Goal: Transaction & Acquisition: Purchase product/service

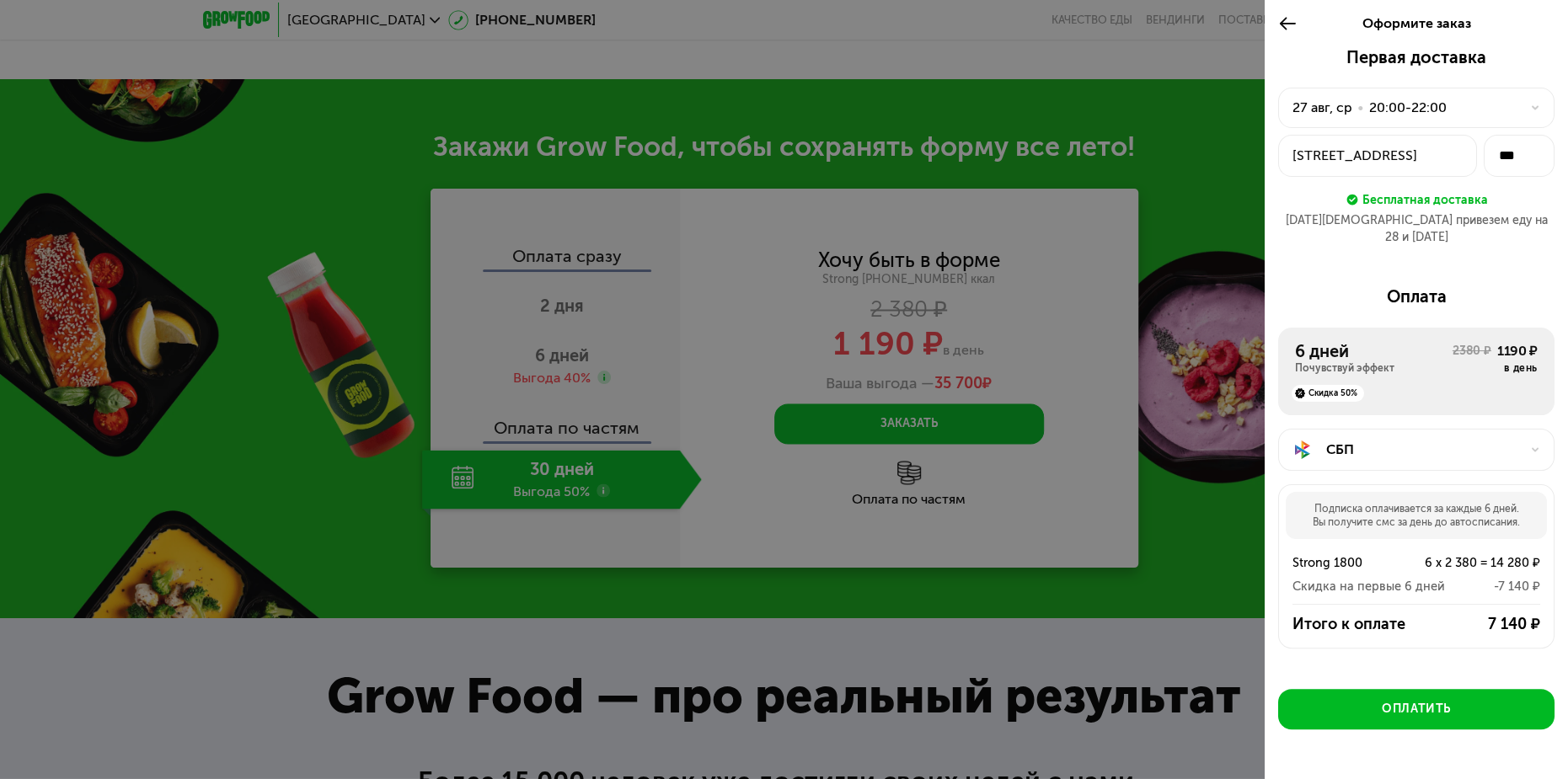
click at [1444, 113] on div "[DATE] • 20:00-22:00" at bounding box center [1406, 108] width 227 height 20
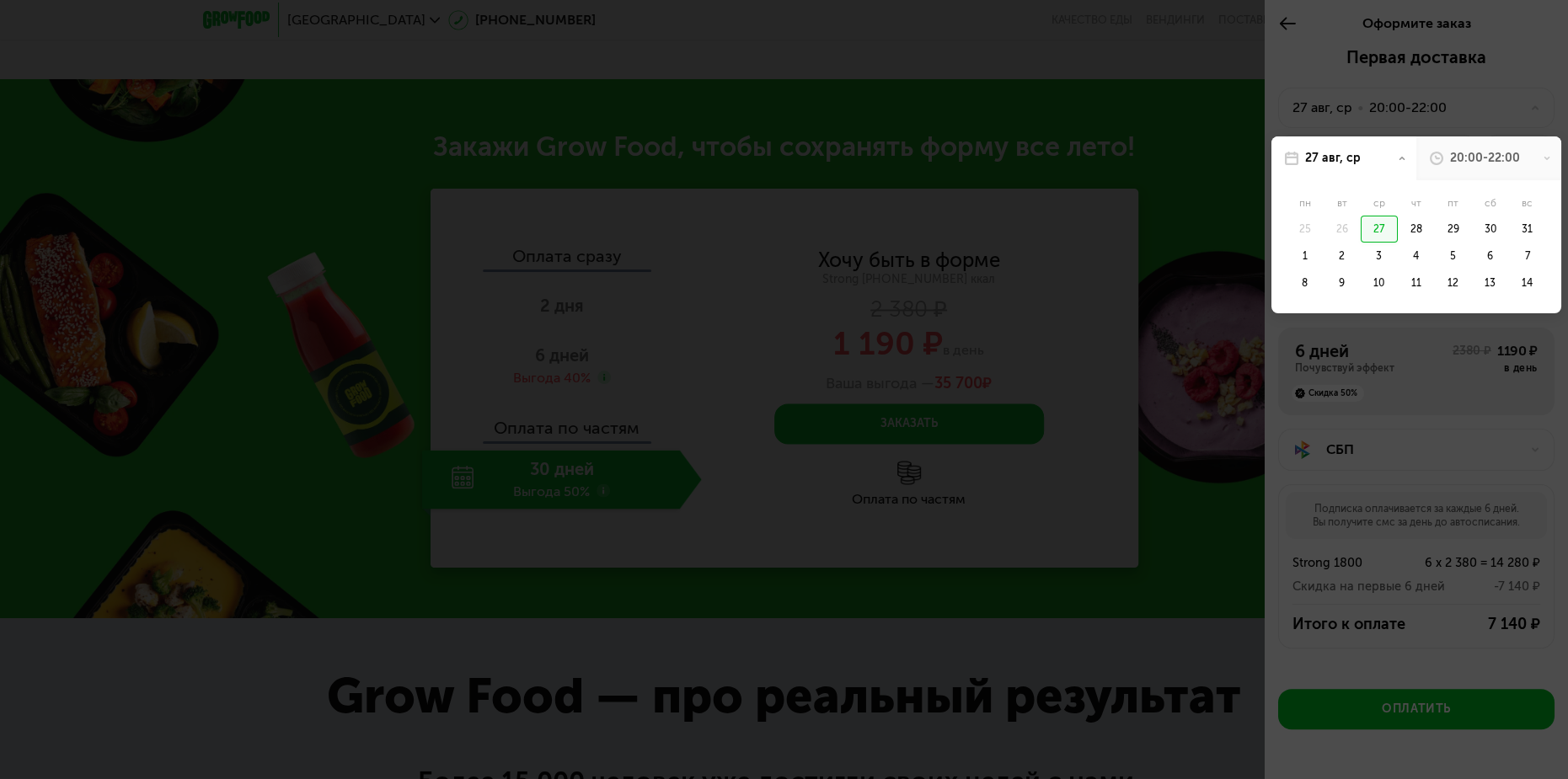
click at [1444, 113] on div at bounding box center [784, 390] width 1568 height 779
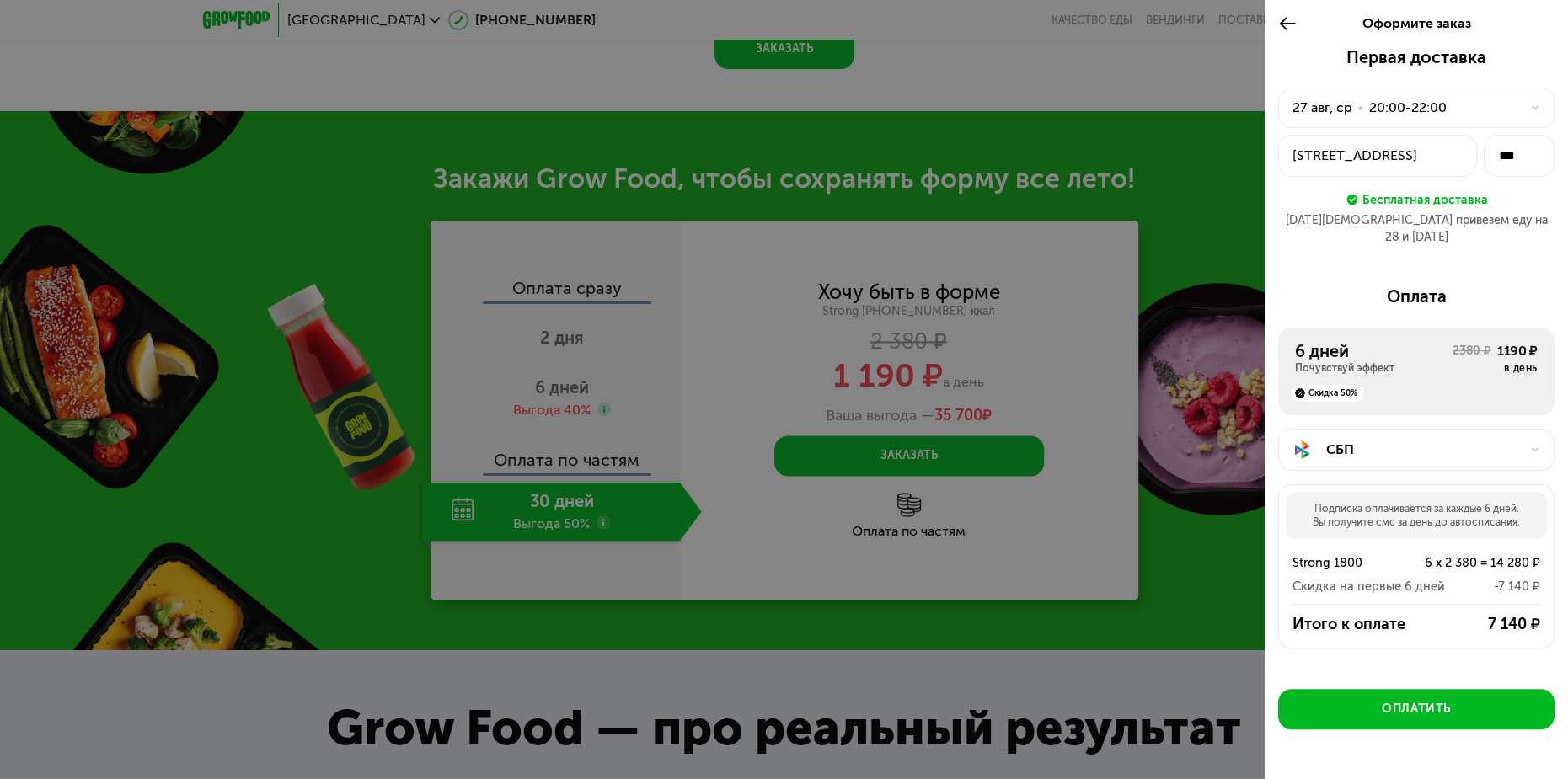
scroll to position [1954, 0]
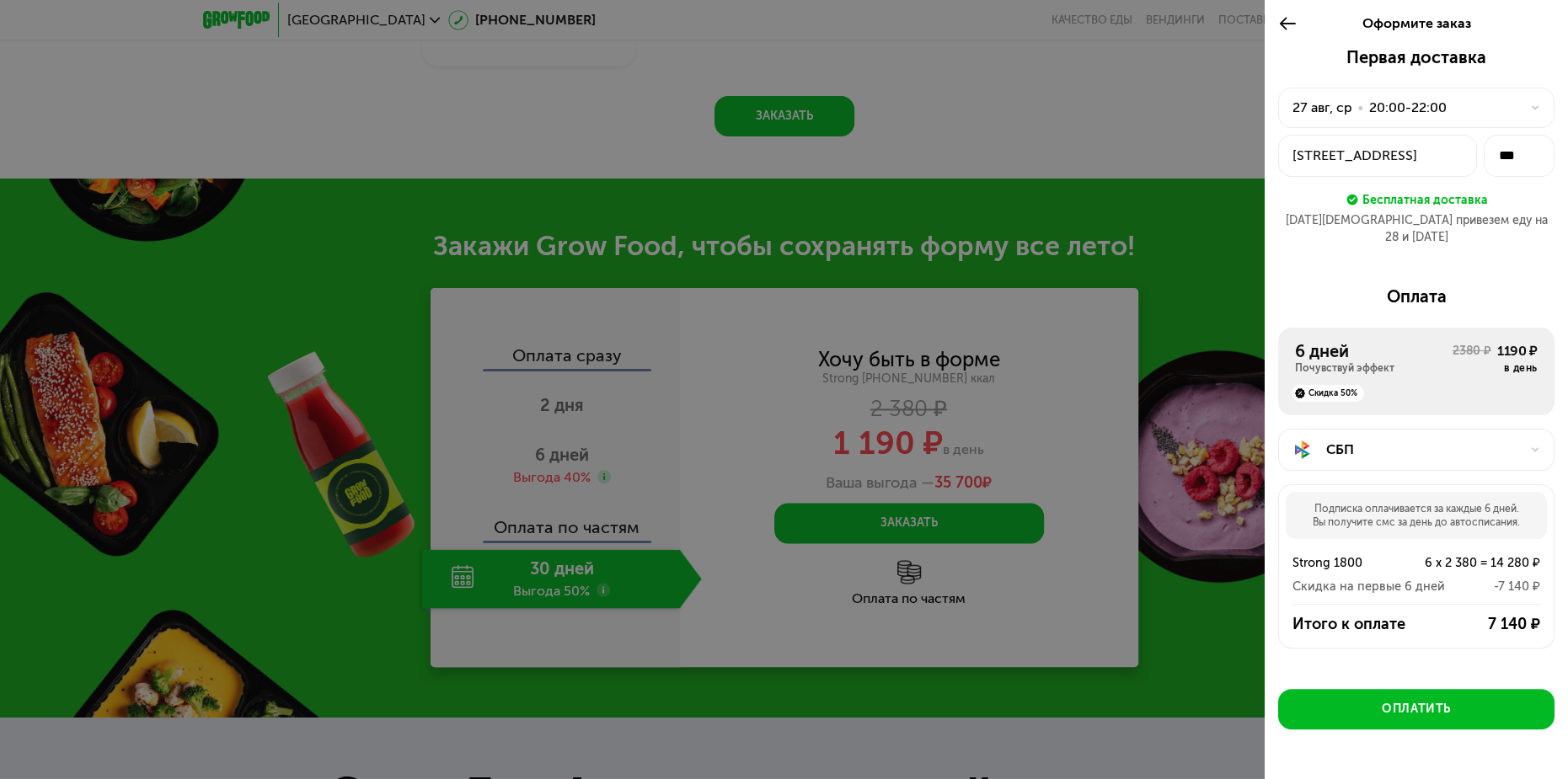
click at [1494, 439] on div "СБП" at bounding box center [1423, 449] width 194 height 20
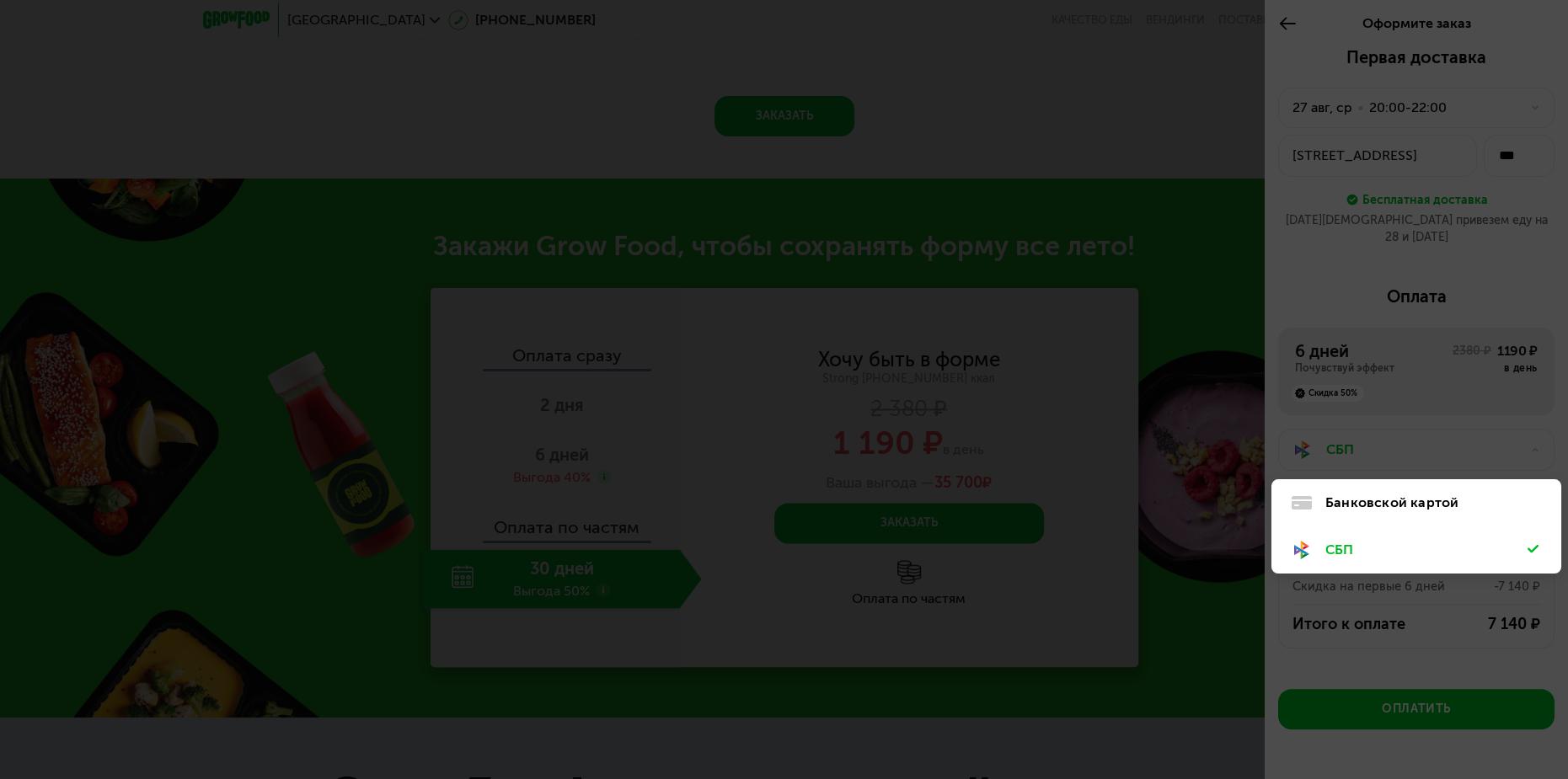
click at [1460, 493] on div "Банковской картой" at bounding box center [1426, 503] width 203 height 20
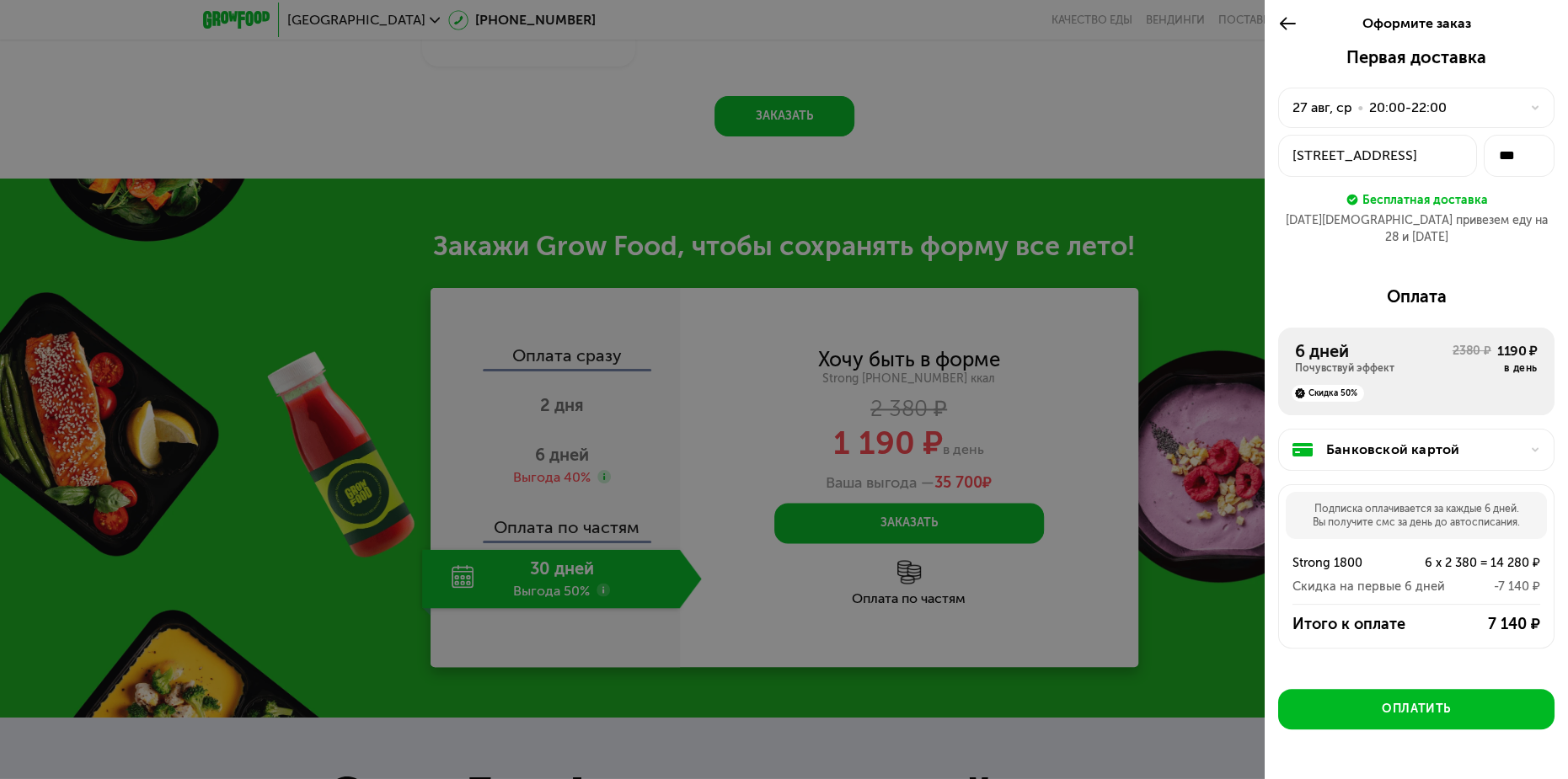
click at [1430, 111] on div "20:00-22:00" at bounding box center [1407, 108] width 77 height 20
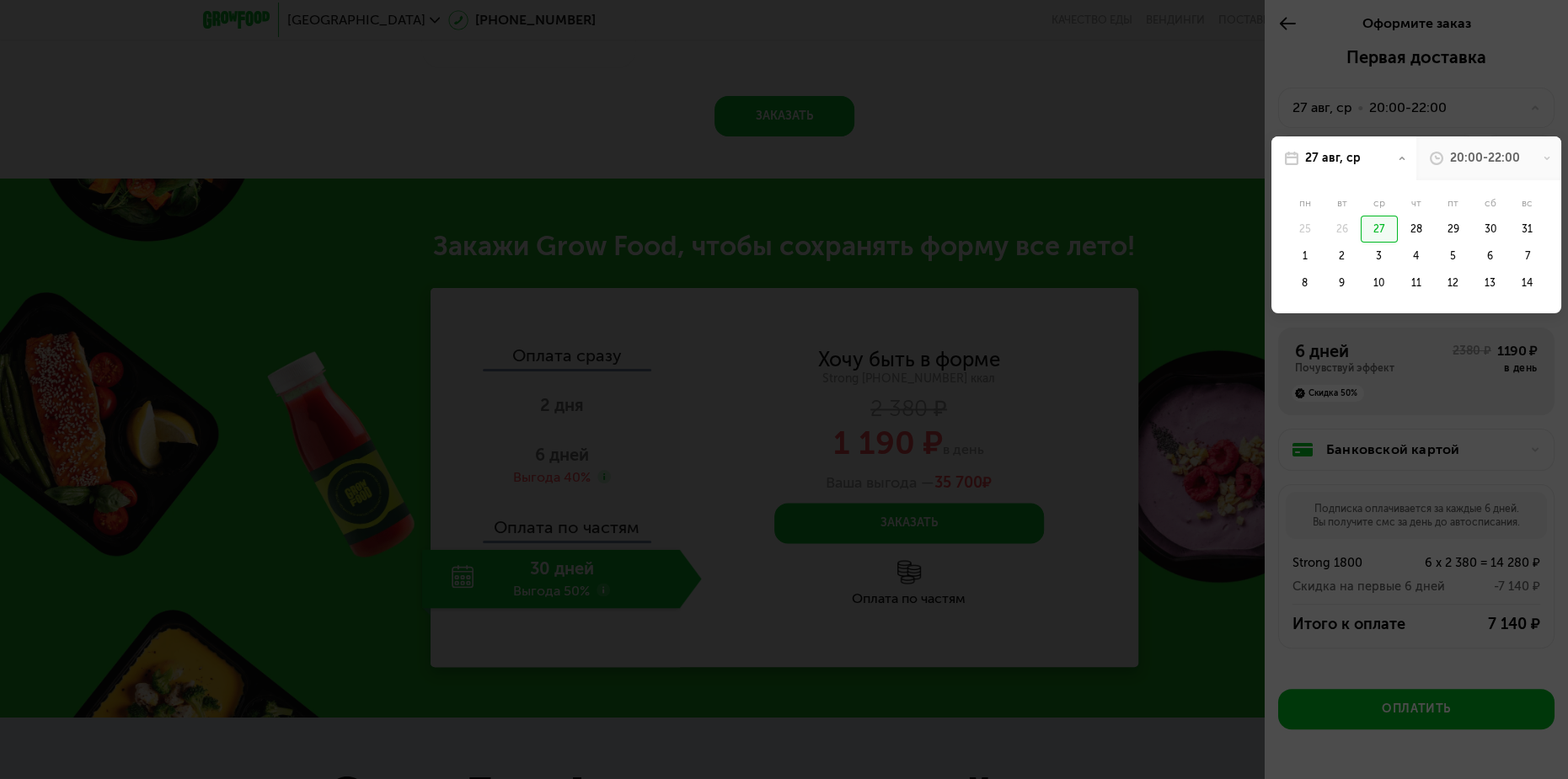
click at [1374, 228] on div "27" at bounding box center [1379, 229] width 37 height 27
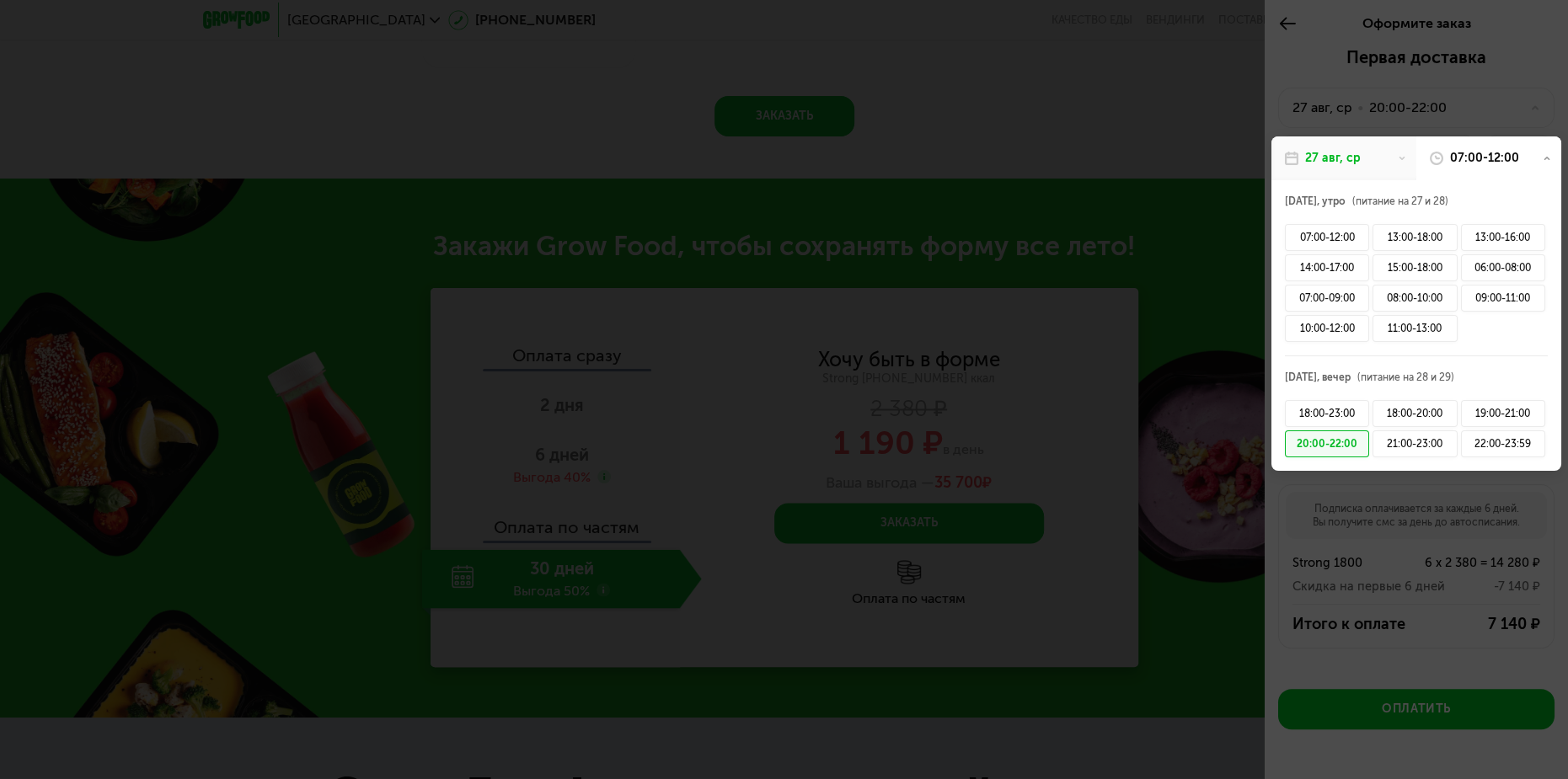
click at [1543, 160] on icon at bounding box center [1546, 158] width 8 height 8
click at [1417, 330] on div "11:00-13:00" at bounding box center [1414, 329] width 84 height 27
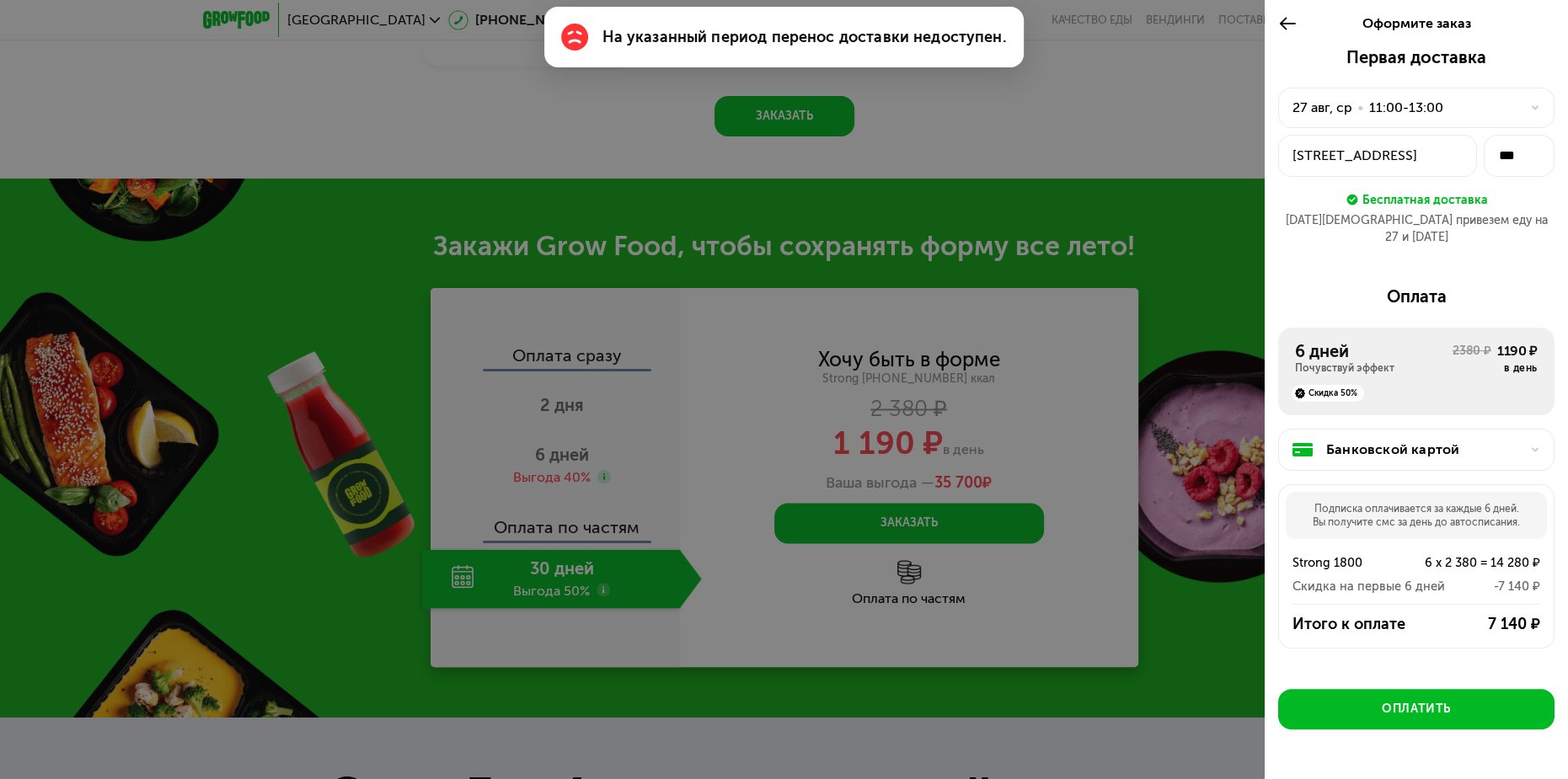
click at [1409, 162] on div "[STREET_ADDRESS]" at bounding box center [1377, 155] width 170 height 20
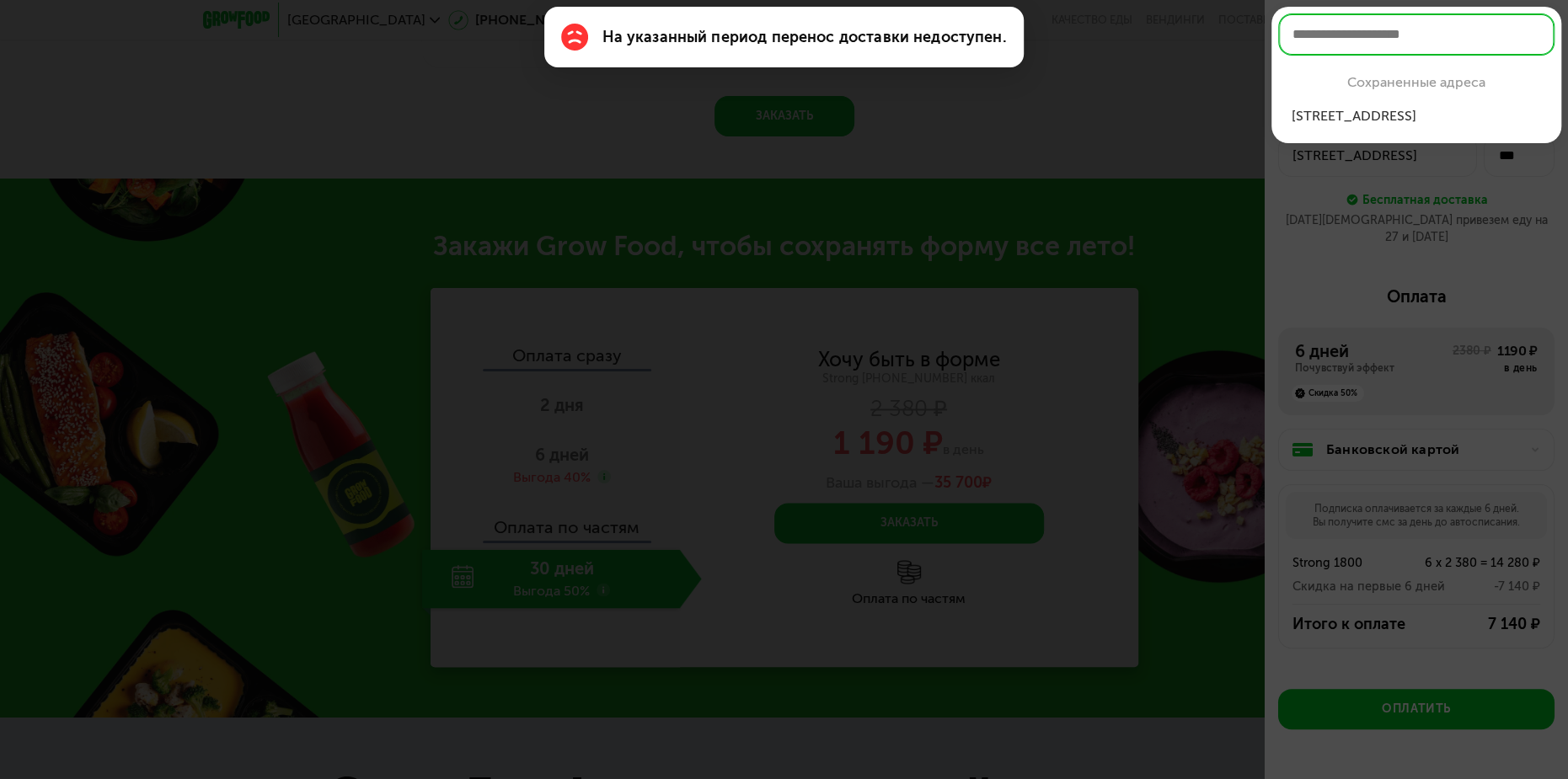
click at [1370, 39] on input "text" at bounding box center [1416, 35] width 276 height 42
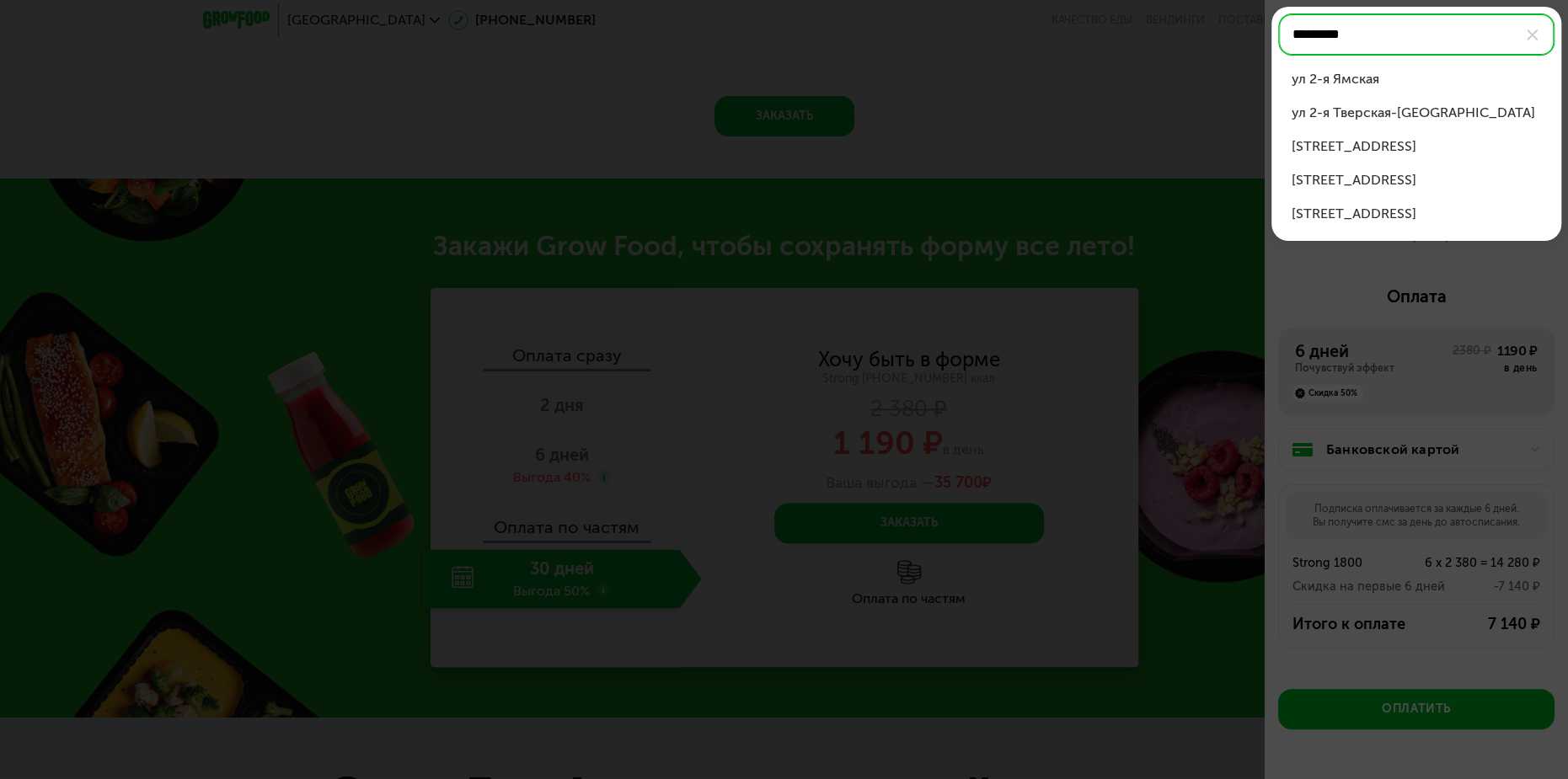
click at [1400, 182] on div "[STREET_ADDRESS]" at bounding box center [1416, 180] width 250 height 20
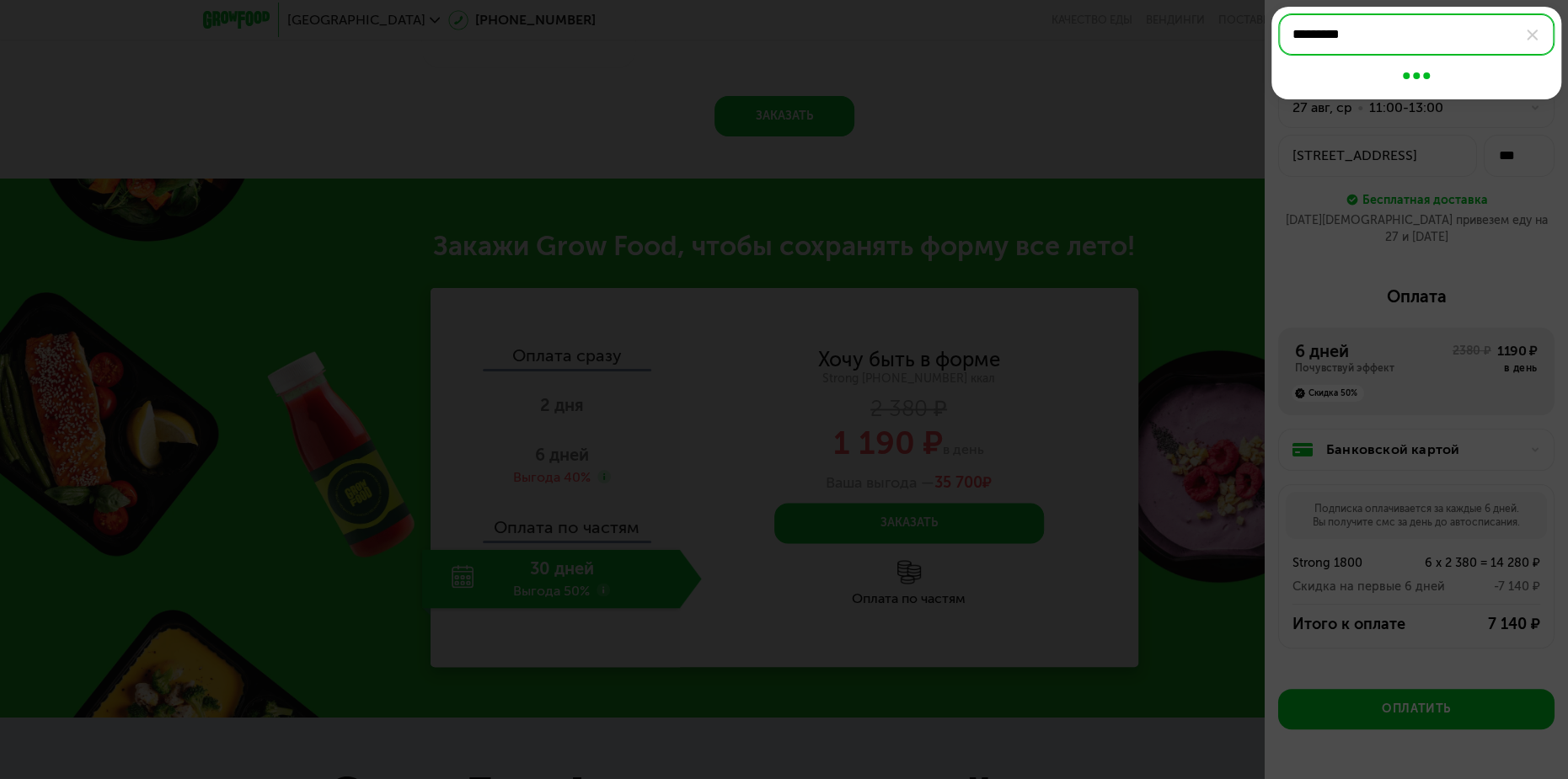
type input "**********"
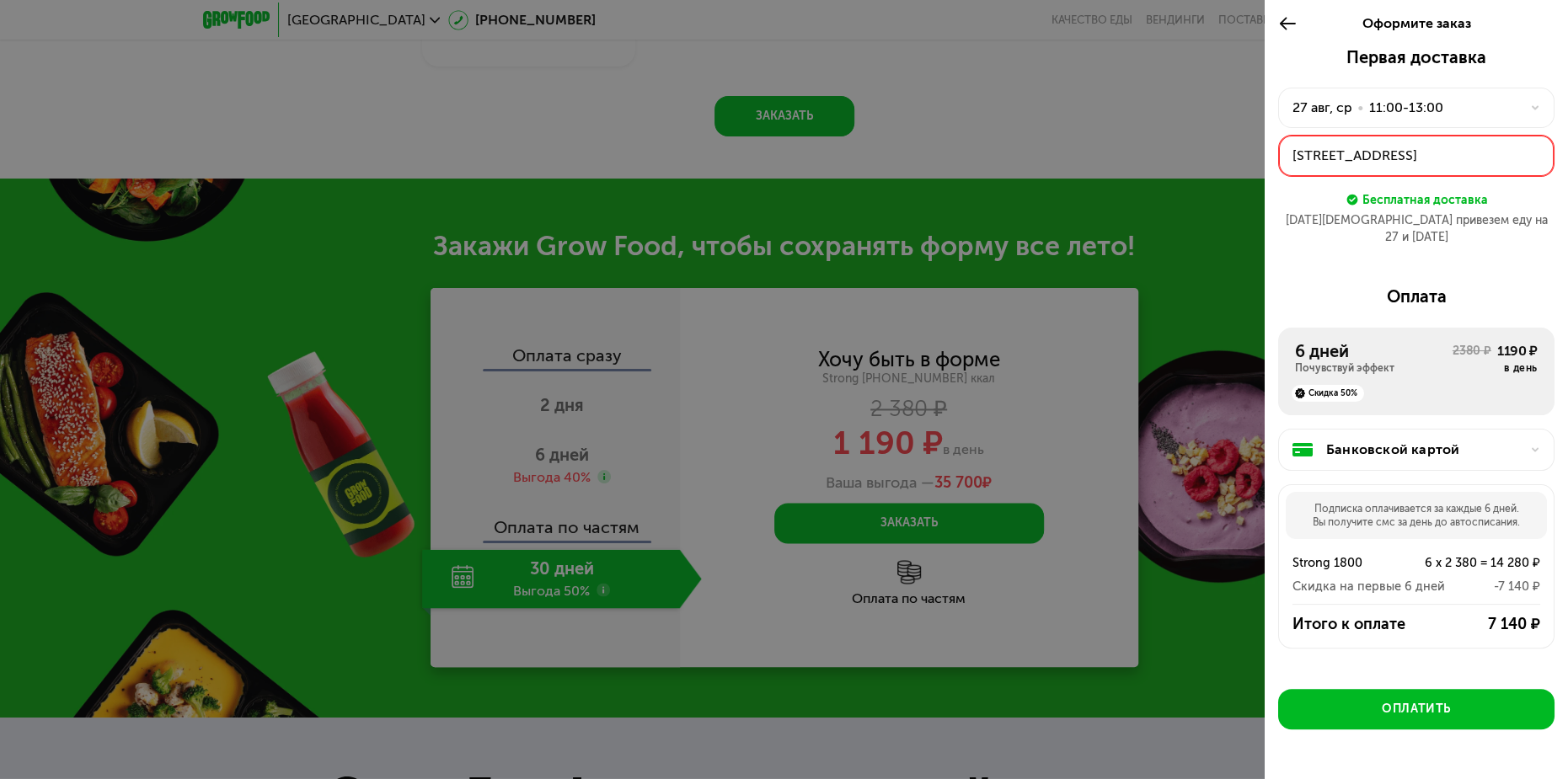
scroll to position [29, 0]
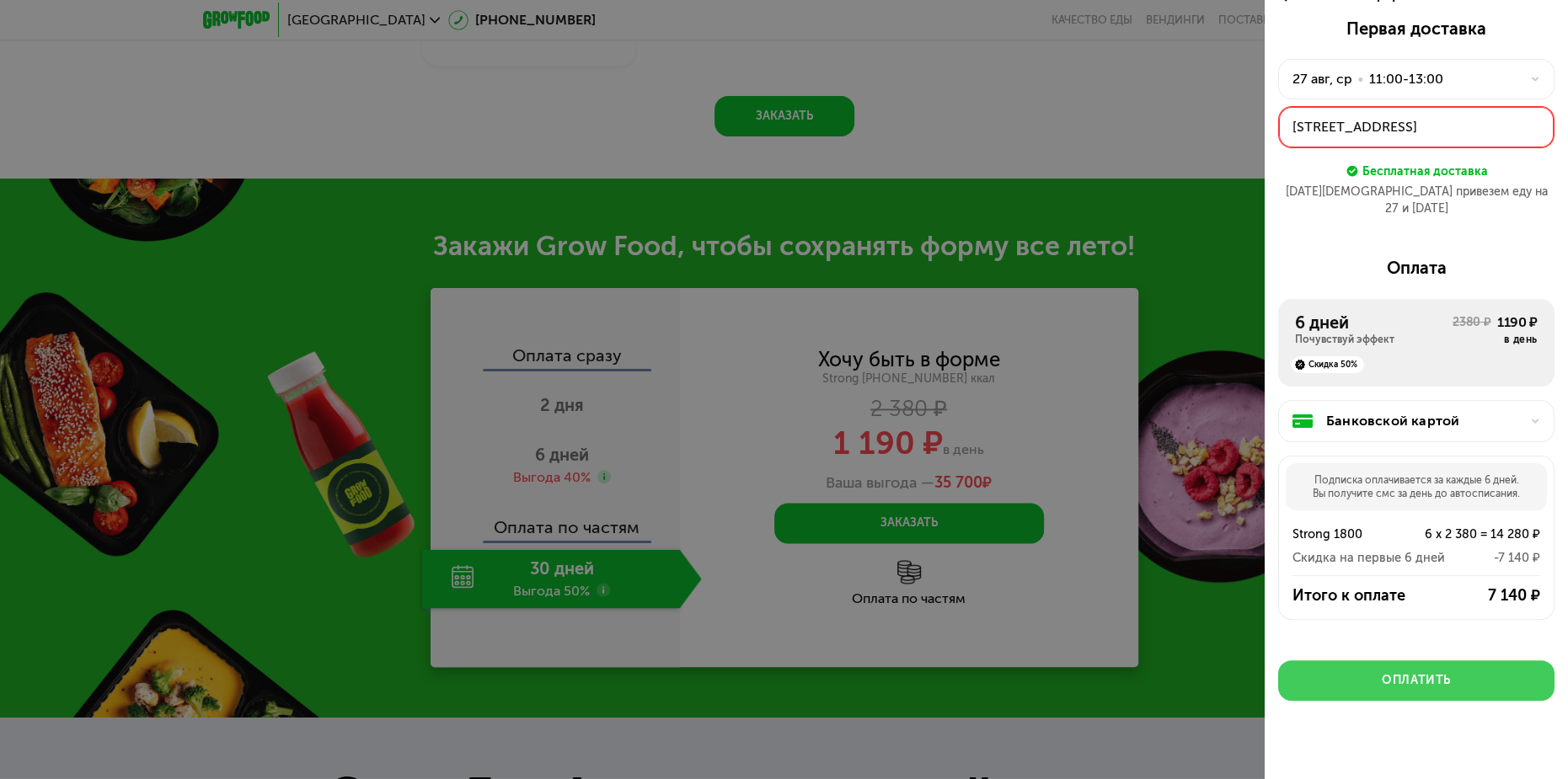
click at [1419, 672] on div "Оплатить" at bounding box center [1416, 680] width 69 height 17
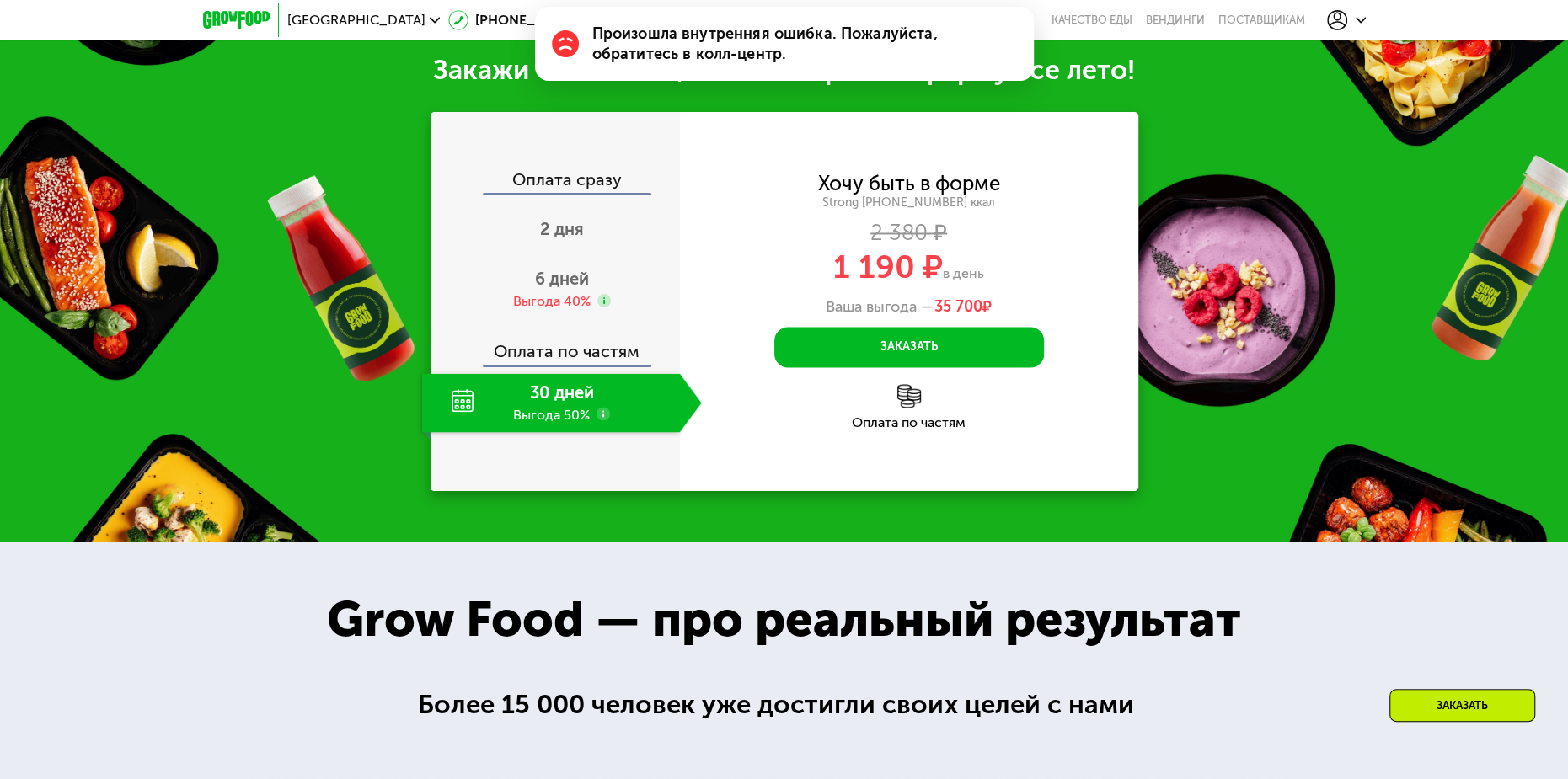
scroll to position [2138, 0]
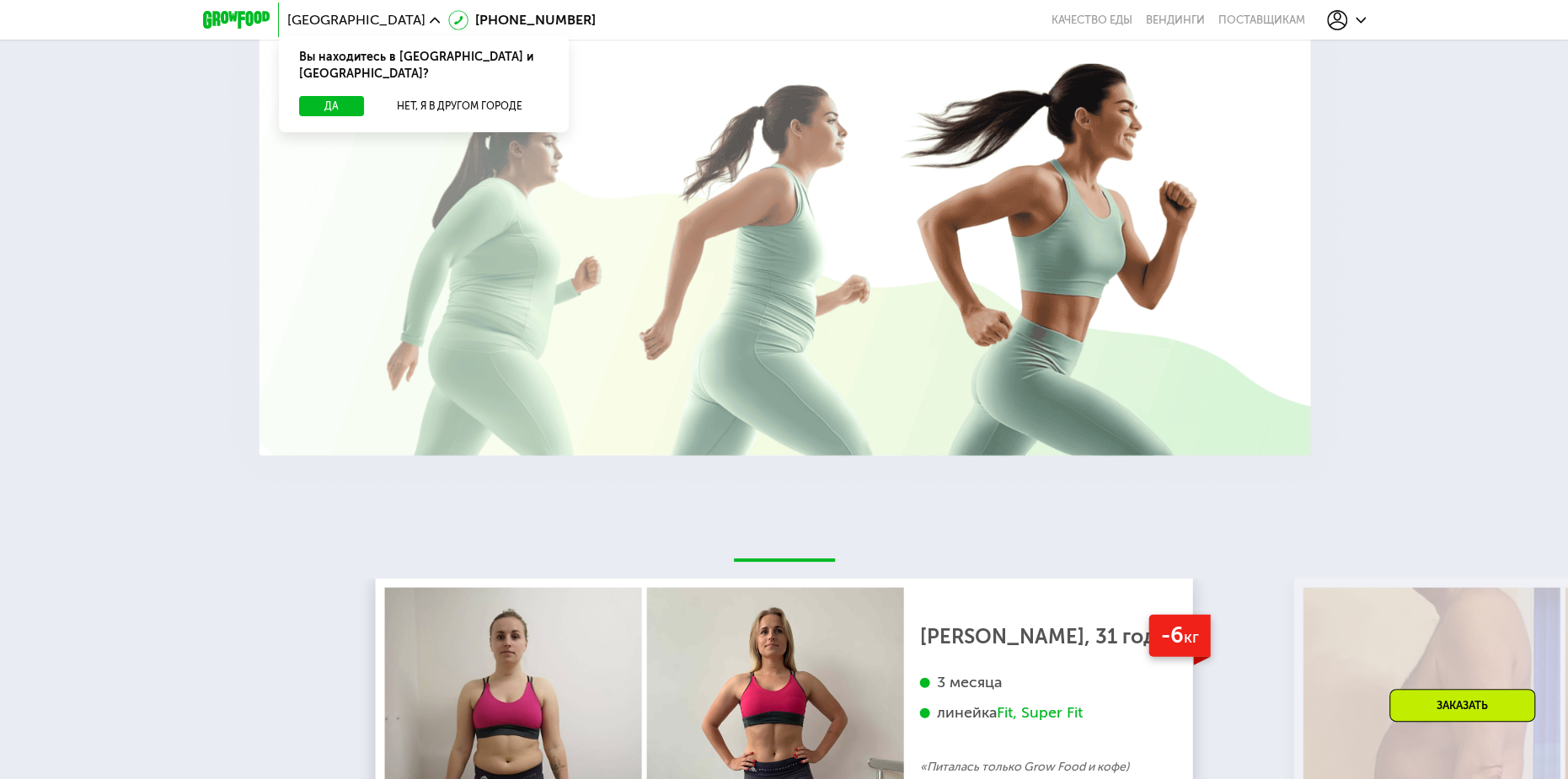
scroll to position [2533, 0]
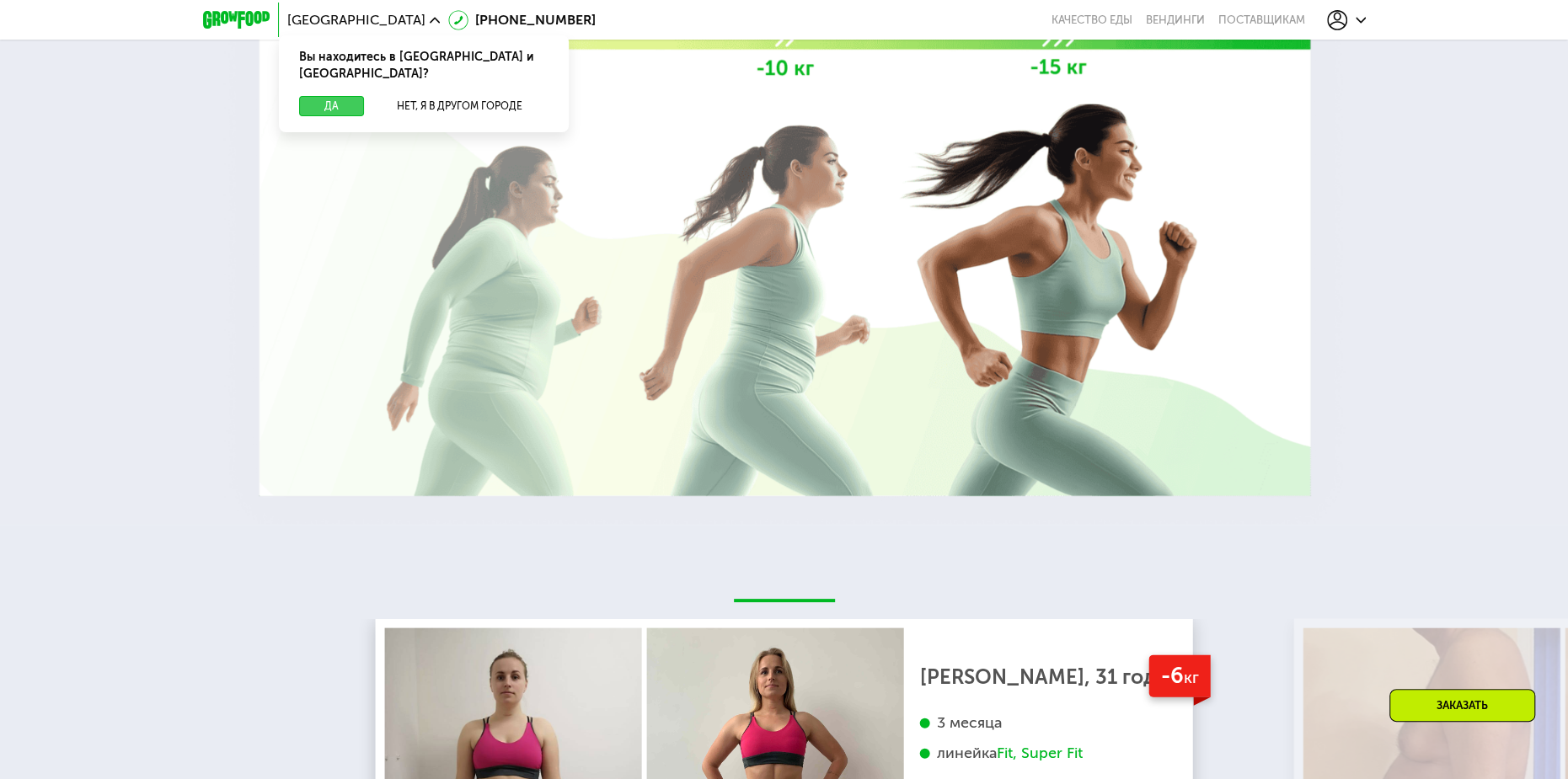
click at [322, 96] on button "Да" at bounding box center [331, 106] width 65 height 20
click at [1355, 24] on icon at bounding box center [1360, 20] width 10 height 10
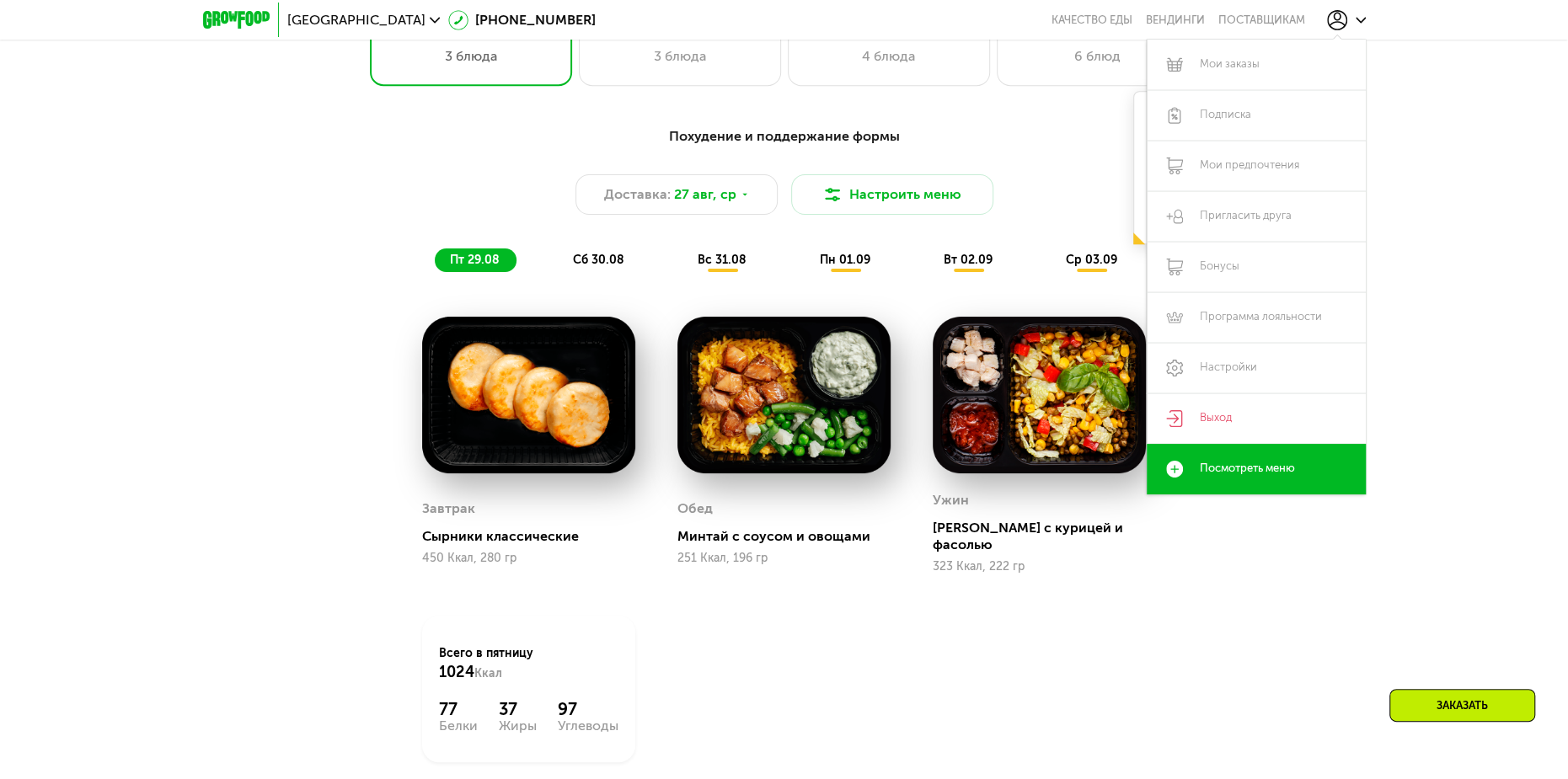
scroll to position [693, 0]
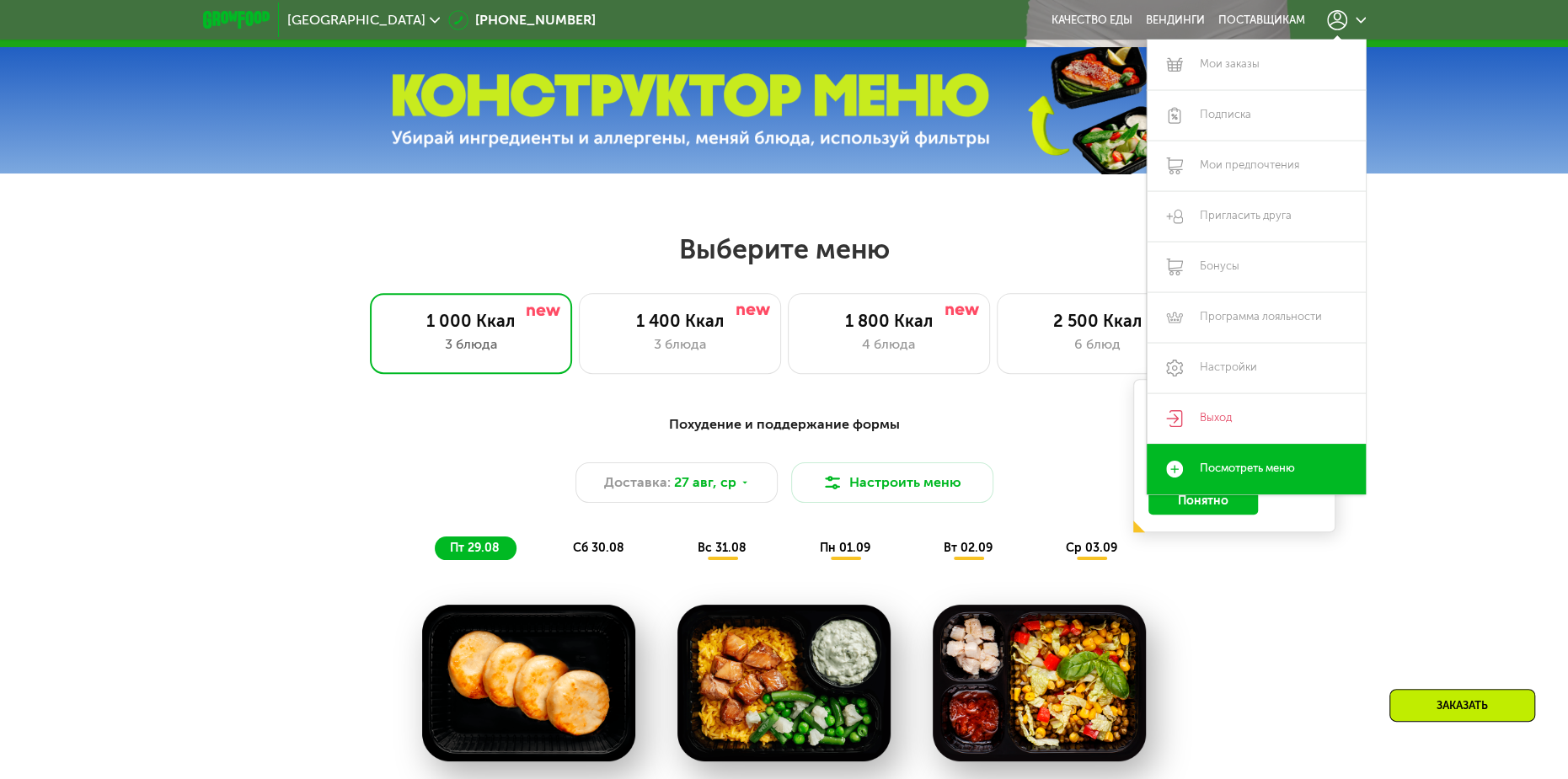
click at [1446, 506] on div "Похудение и поддержание формы Доставка: 27 авг, ср Настроить меню пт 29.08 сб 3…" at bounding box center [784, 775] width 1568 height 771
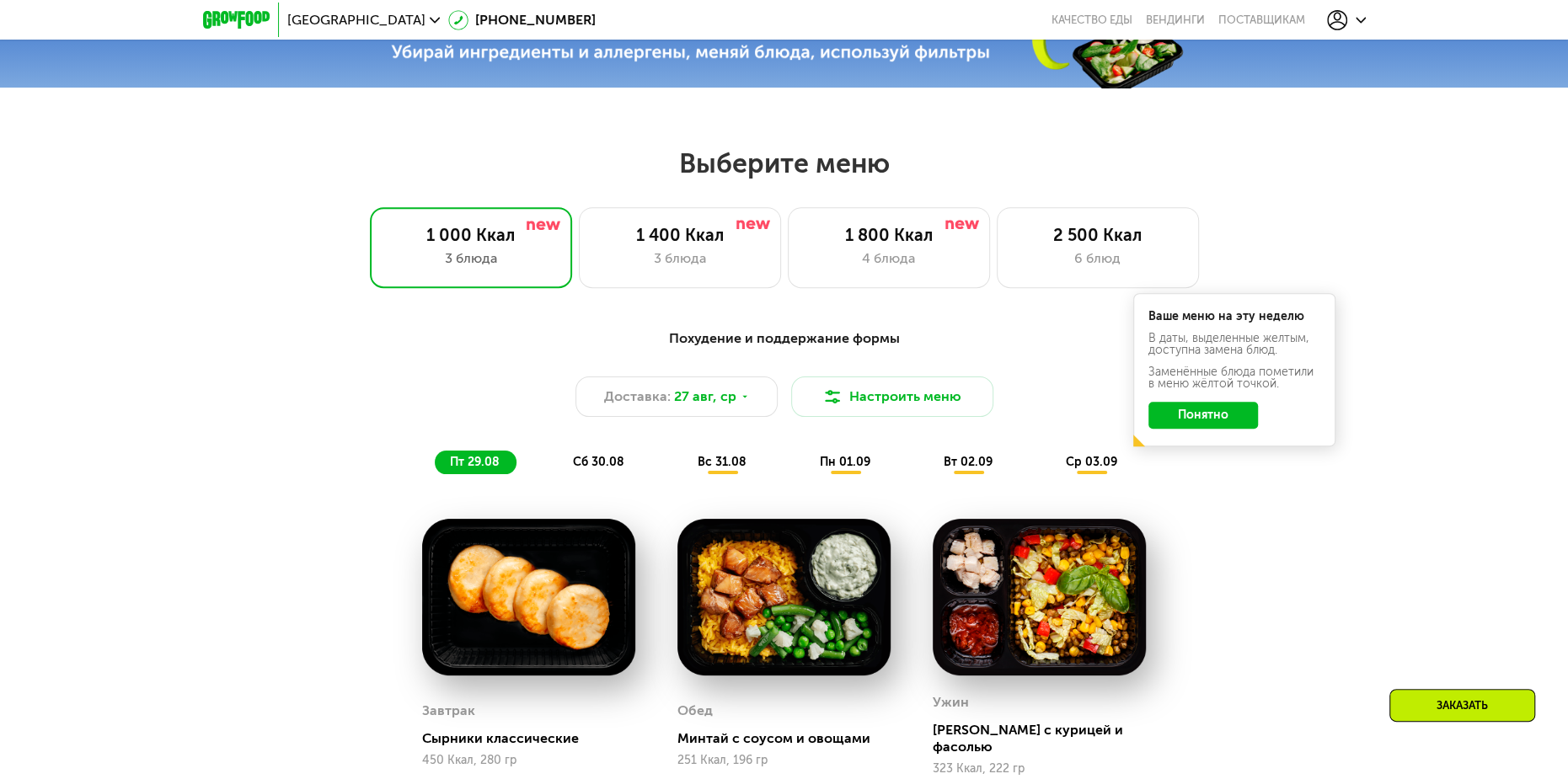
scroll to position [777, 0]
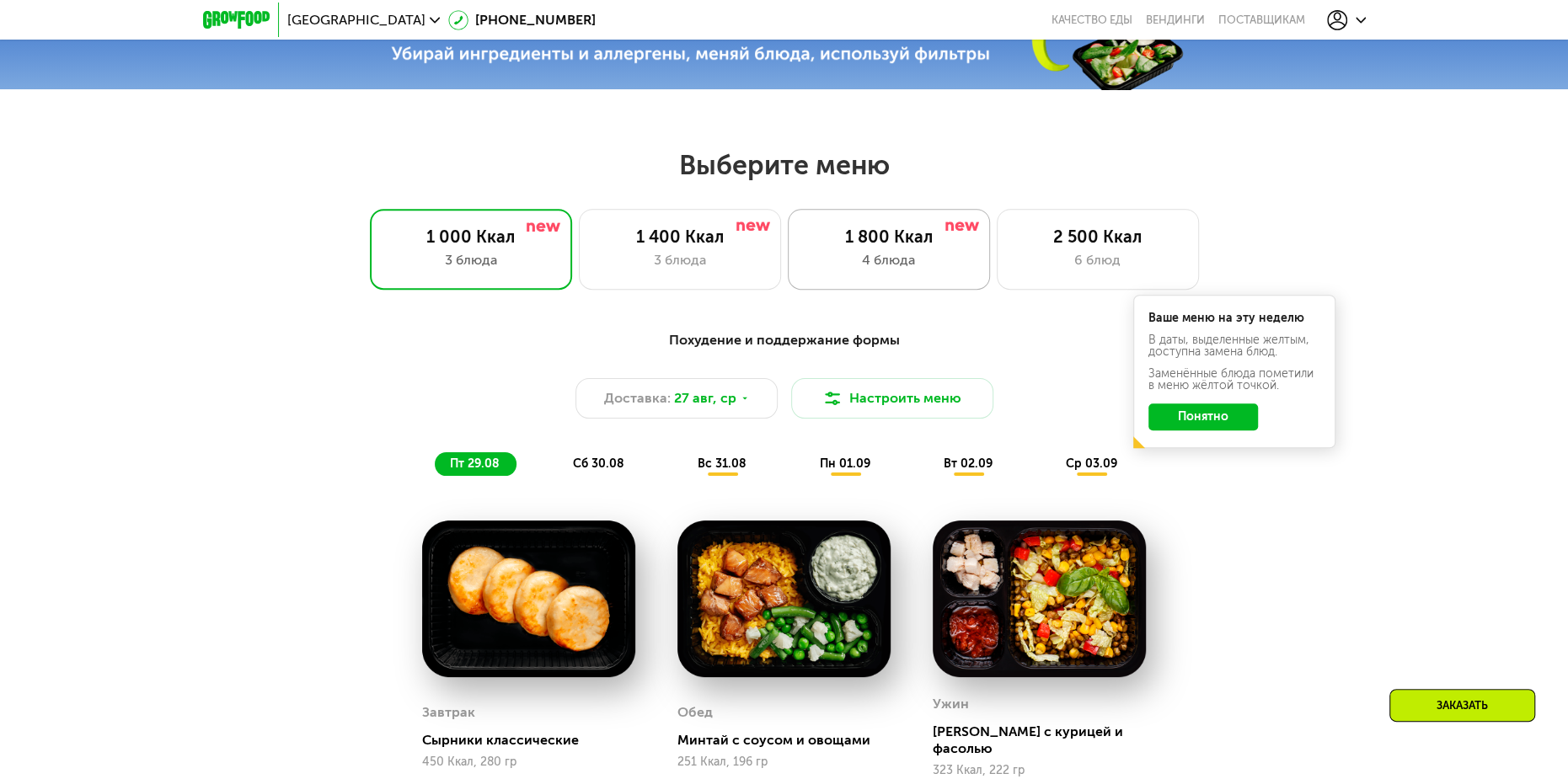
click at [888, 263] on div "4 блюда" at bounding box center [889, 260] width 167 height 20
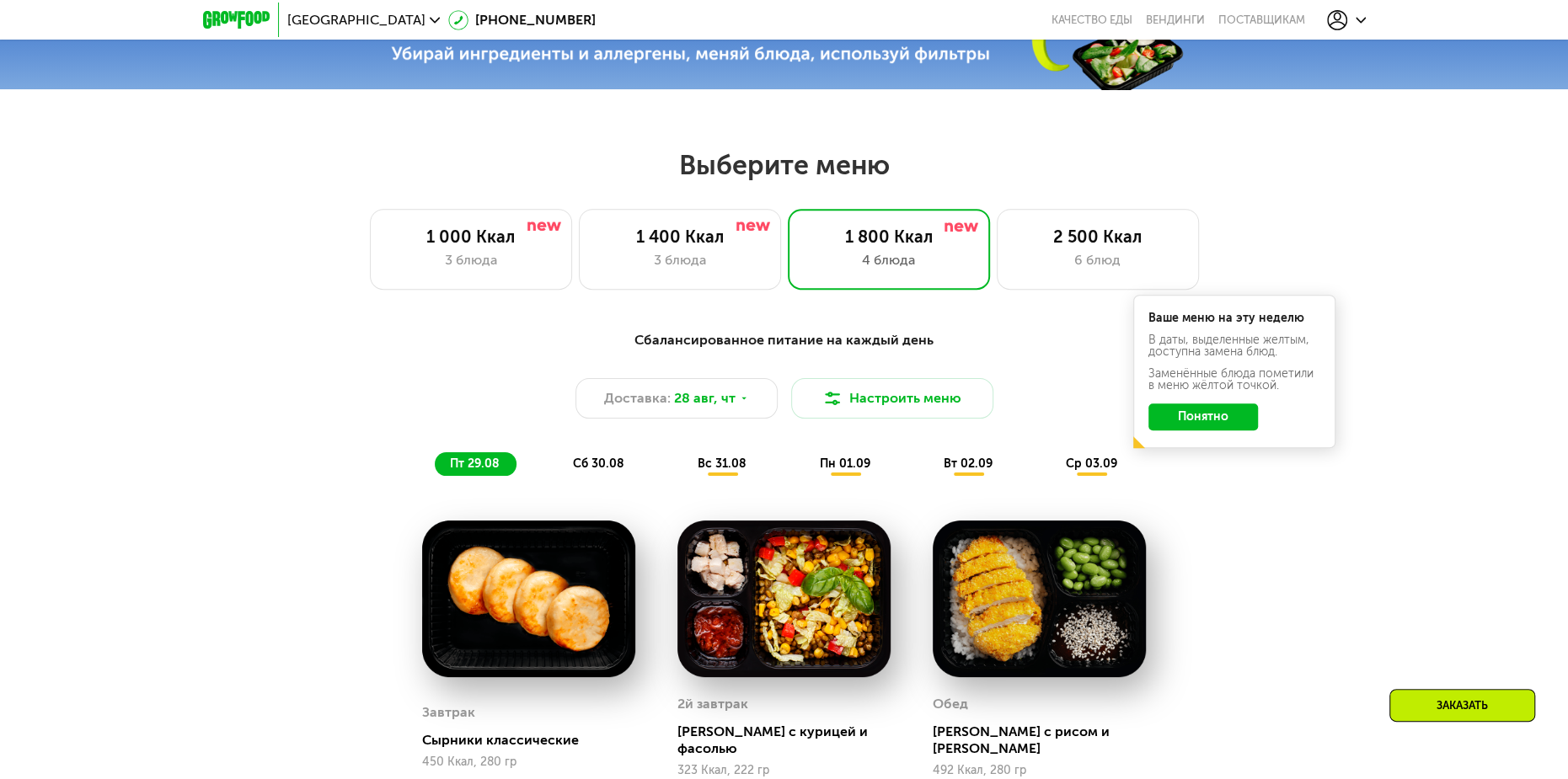
click at [1221, 413] on button "Понятно" at bounding box center [1203, 417] width 110 height 27
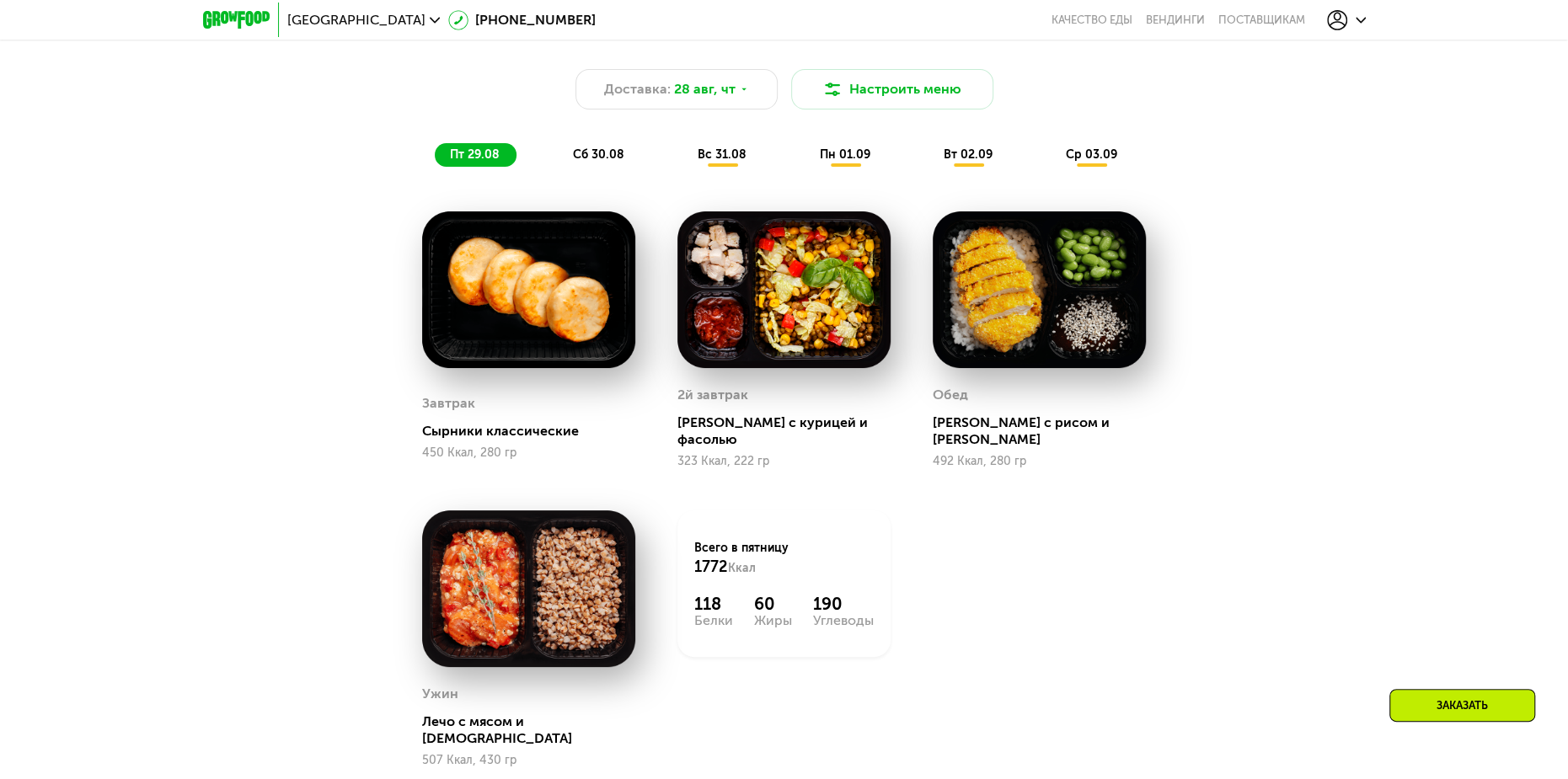
scroll to position [1114, 0]
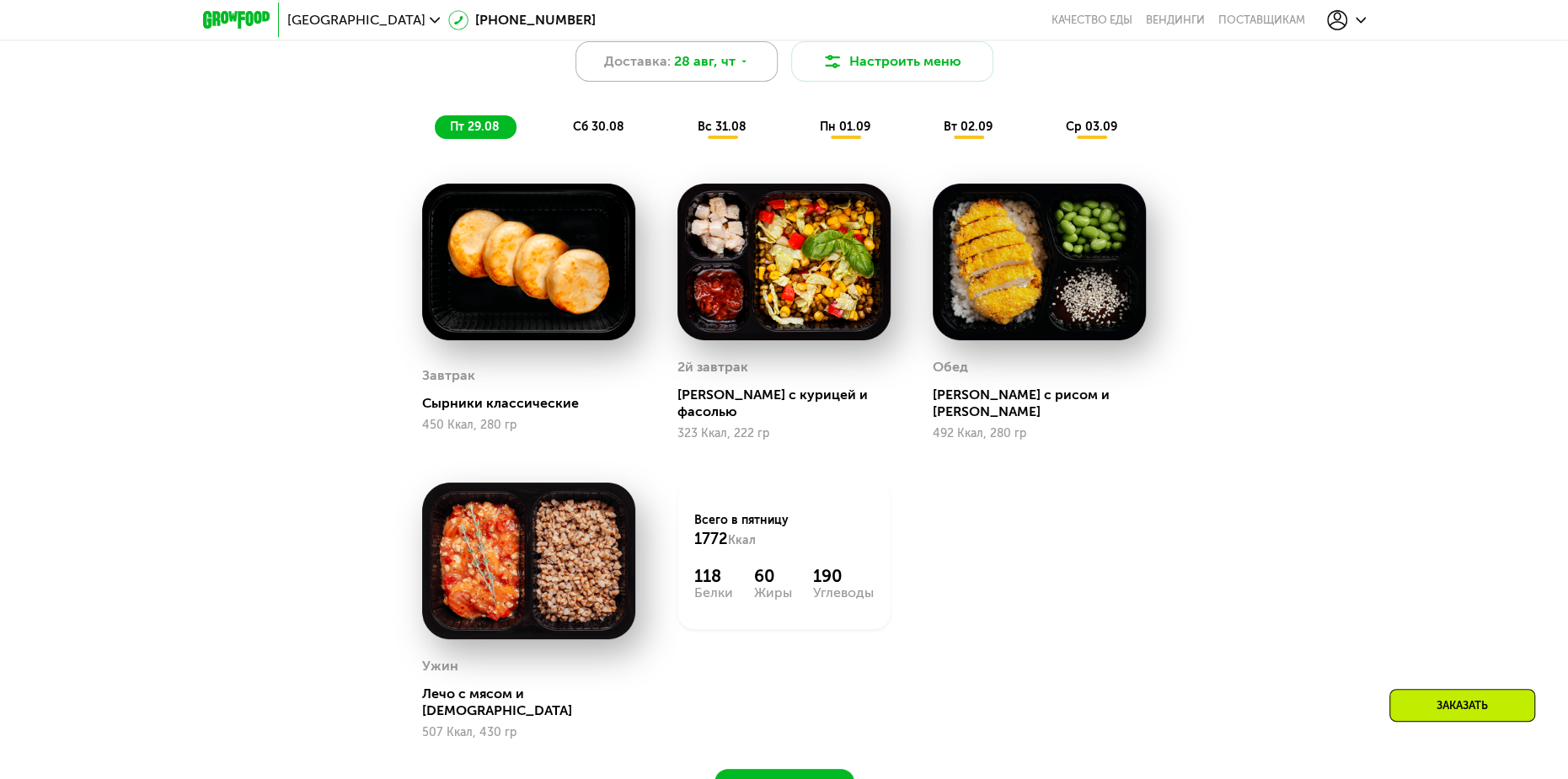
click at [679, 72] on span "28 авг, чт" at bounding box center [705, 62] width 62 height 20
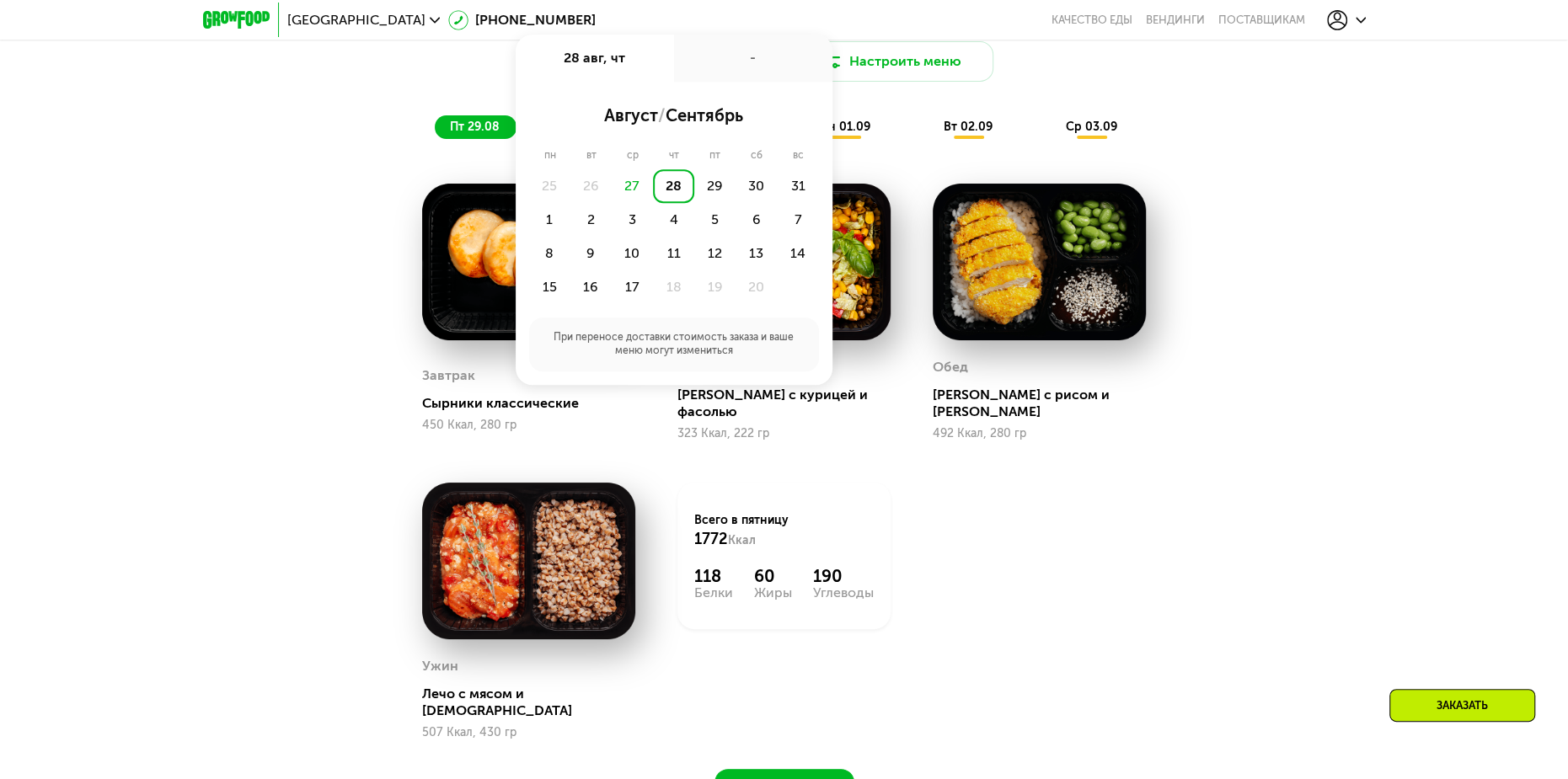
click at [633, 189] on div "27" at bounding box center [631, 185] width 41 height 34
click at [1224, 688] on div "Сбалансированное питание на каждый день Доставка: 28 авг, чт 28 авг, чт - авгус…" at bounding box center [784, 396] width 1038 height 826
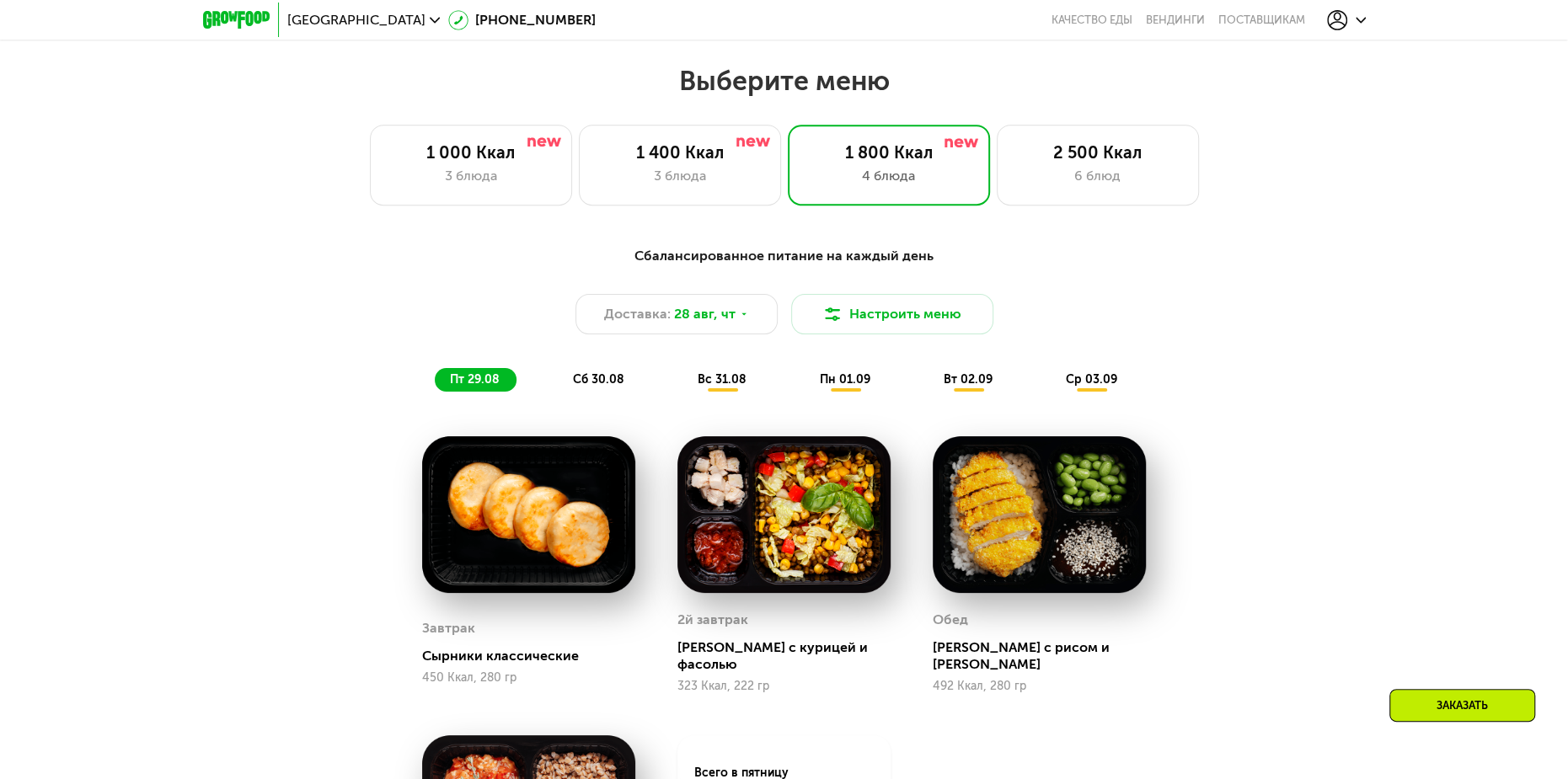
scroll to position [1030, 0]
